Goal: Task Accomplishment & Management: Complete application form

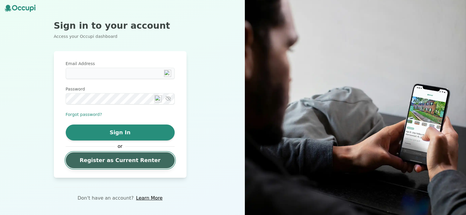
click at [99, 160] on link "Register as Current Renter" at bounding box center [120, 161] width 109 height 16
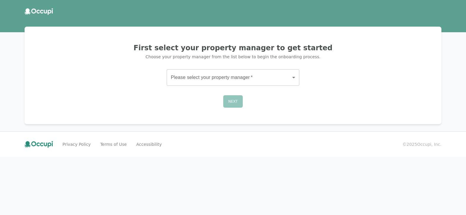
click at [294, 77] on body "First select your property manager to get started Choose your property manager …" at bounding box center [233, 107] width 466 height 215
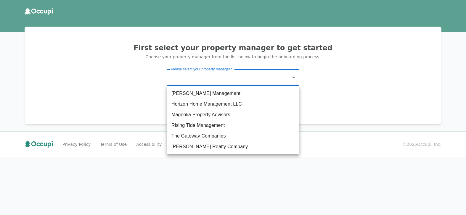
click at [293, 78] on div at bounding box center [233, 107] width 466 height 215
click at [293, 77] on body "First select your property manager to get started Choose your property manager …" at bounding box center [233, 107] width 466 height 215
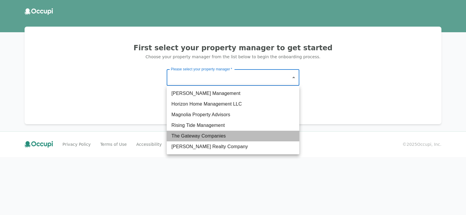
click at [214, 137] on li "The Gateway Companies" at bounding box center [233, 136] width 133 height 11
type input "**********"
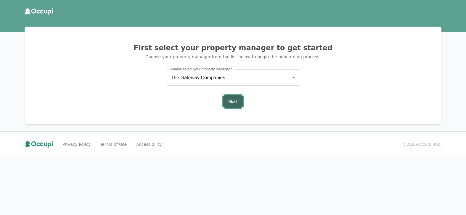
click at [232, 99] on button "Next" at bounding box center [233, 101] width 20 height 12
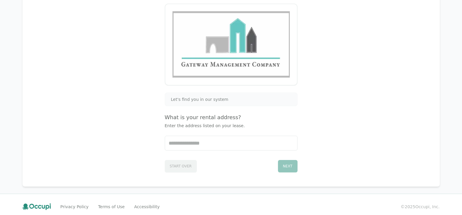
scroll to position [68, 0]
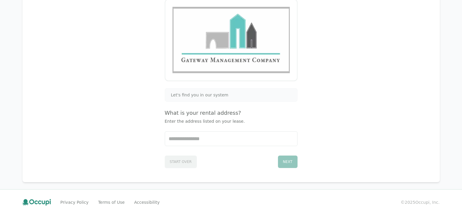
click at [182, 150] on div "Let's find you in our system What is your rental address? Enter the address lis…" at bounding box center [231, 128] width 133 height 80
click at [179, 138] on input "Start typing..." at bounding box center [231, 139] width 132 height 14
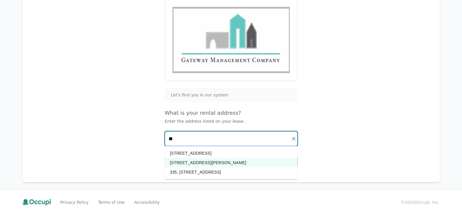
type input "*"
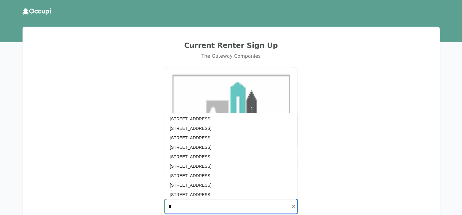
scroll to position [0, 0]
